Goal: Task Accomplishment & Management: Manage account settings

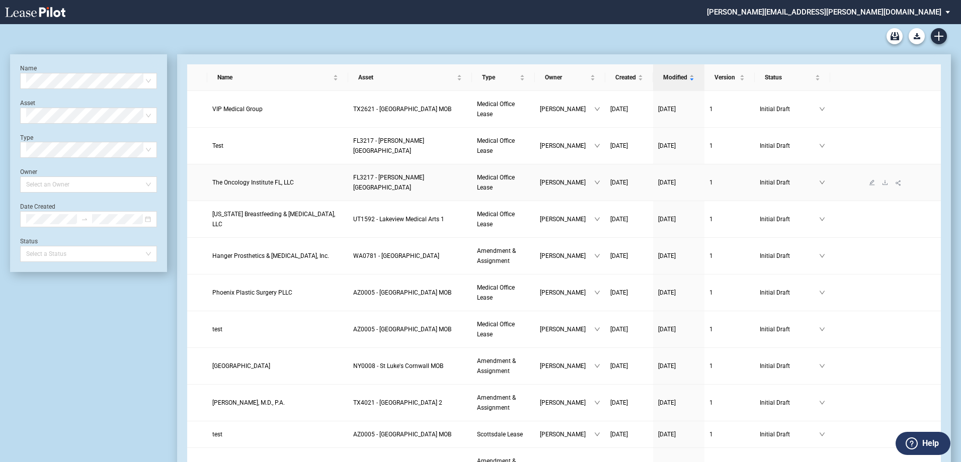
click at [252, 182] on span "The Oncology Institute FL, LLC" at bounding box center [253, 182] width 82 height 7
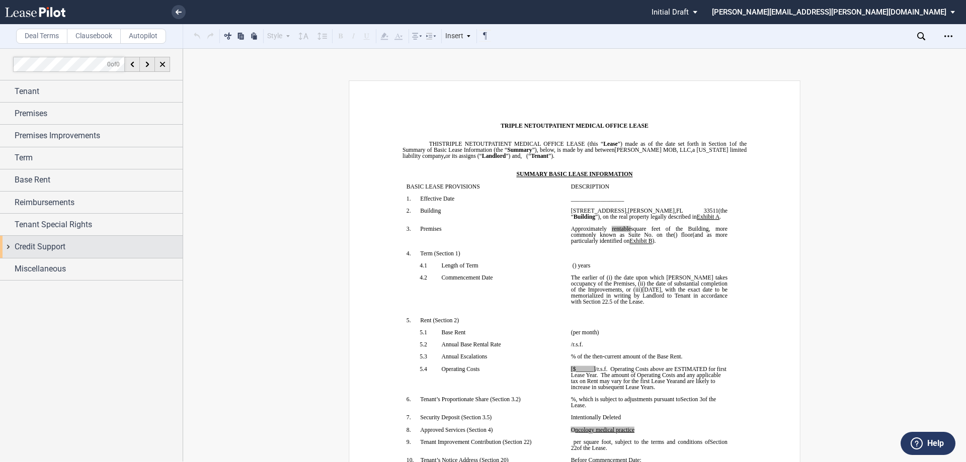
click at [82, 244] on div "Credit Support" at bounding box center [99, 247] width 168 height 12
click at [19, 266] on div "Security Deposit (Cash / Letter of Credit)" at bounding box center [19, 267] width 10 height 10
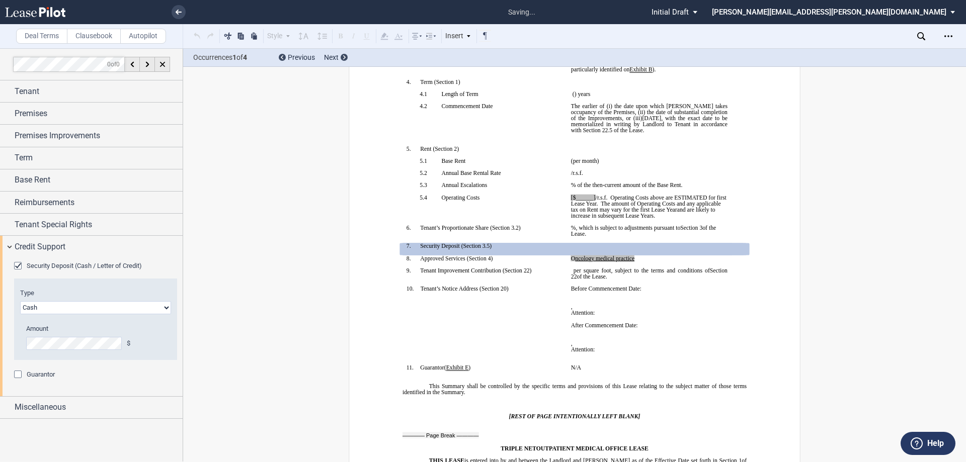
scroll to position [197, 0]
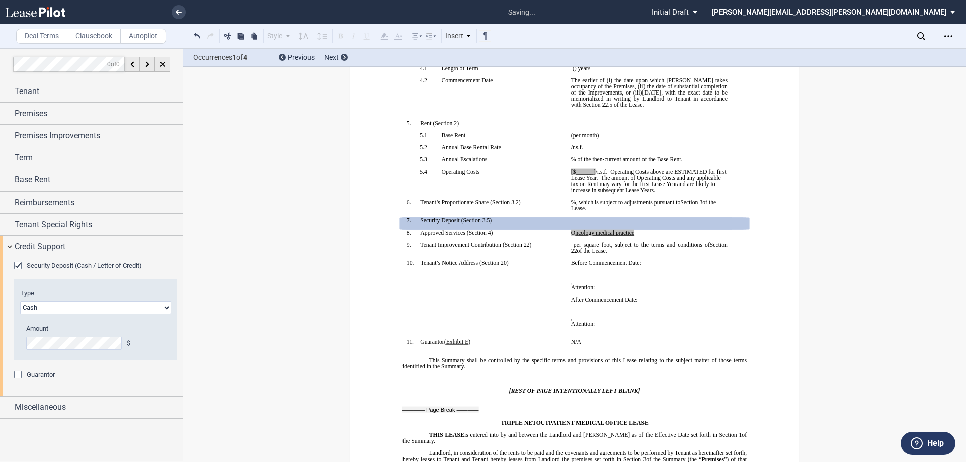
click at [81, 308] on select "Letter of Credit (L/C) Cash Cash and Letter of Credit" at bounding box center [95, 307] width 151 height 13
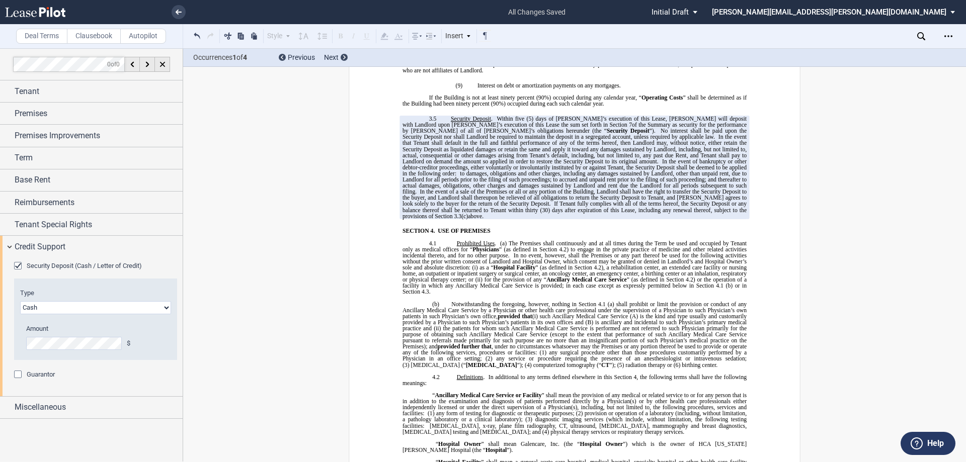
scroll to position [2109, 0]
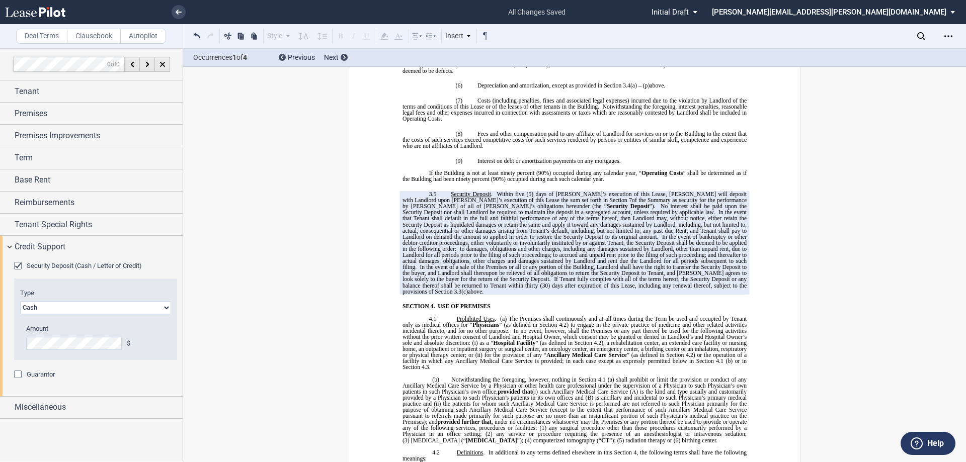
click at [523, 203] on span "No interest shall be paid upon the Security Deposit nor shall Landlord be requi…" at bounding box center [576, 209] width 346 height 12
drag, startPoint x: 449, startPoint y: 182, endPoint x: 663, endPoint y: 274, distance: 232.8
click at [663, 274] on p "3.5 Security Deposit . Within five (5) days of [PERSON_NAME]’s execution of thi…" at bounding box center [575, 243] width 344 height 104
